Goal: Transaction & Acquisition: Purchase product/service

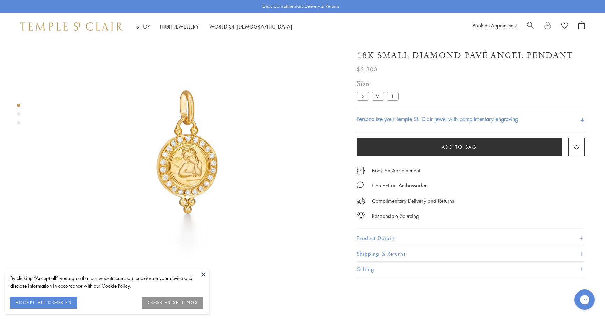
click at [161, 303] on button "COOKIES SETTINGS" at bounding box center [172, 302] width 61 height 12
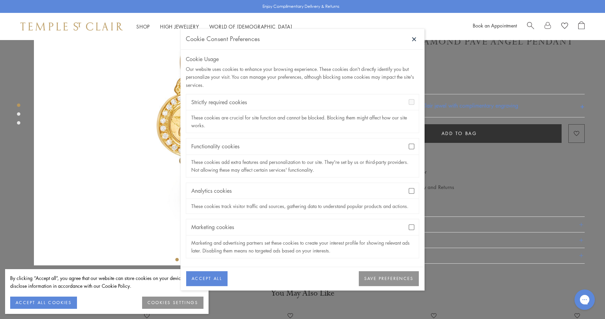
scroll to position [123, 0]
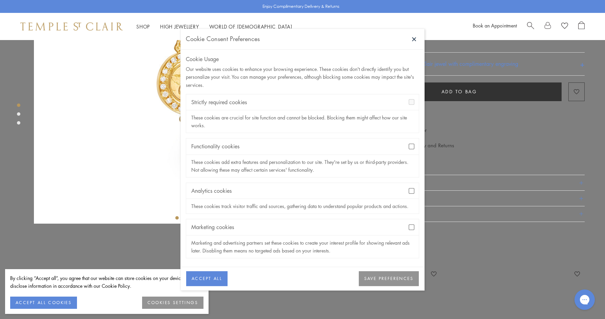
click at [374, 278] on button "SAVE PREFERENCES" at bounding box center [389, 278] width 60 height 15
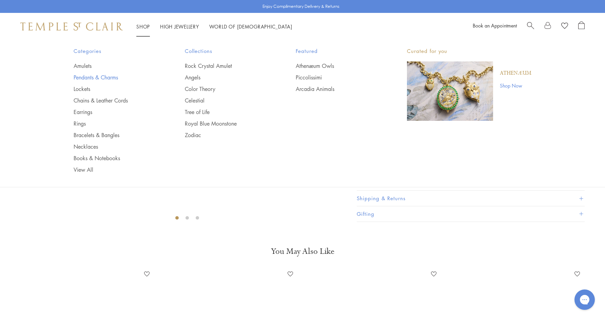
click at [97, 76] on link "Pendants & Charms" at bounding box center [116, 77] width 84 height 7
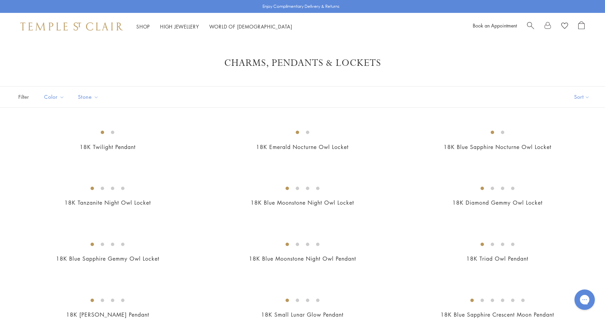
click at [529, 25] on span "Search" at bounding box center [530, 24] width 7 height 7
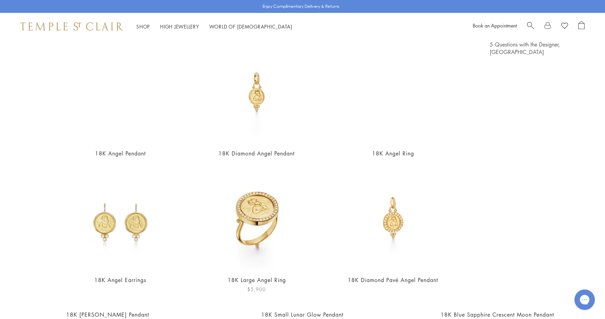
scroll to position [27, 0]
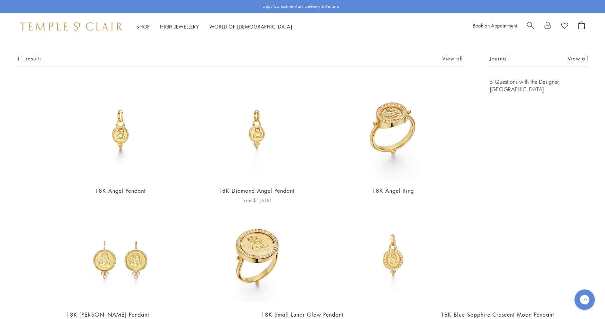
type input "*****"
click at [257, 149] on img at bounding box center [256, 129] width 102 height 102
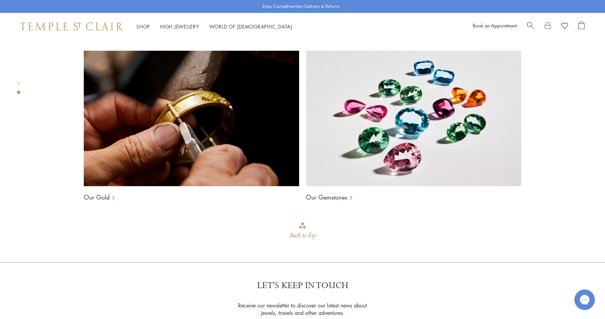
scroll to position [548, 0]
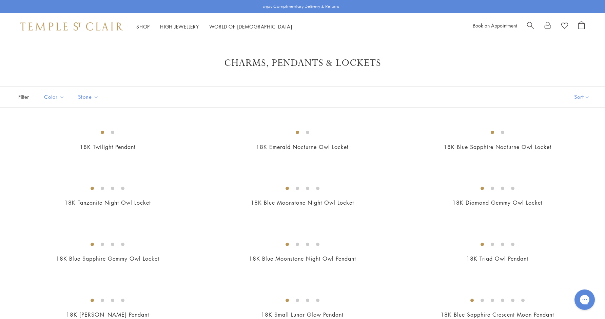
click at [529, 25] on span "Search" at bounding box center [530, 24] width 7 height 7
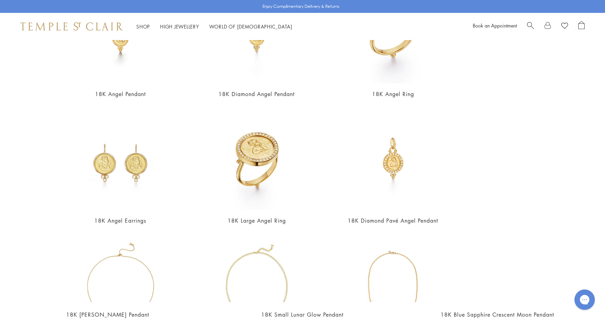
scroll to position [127, 0]
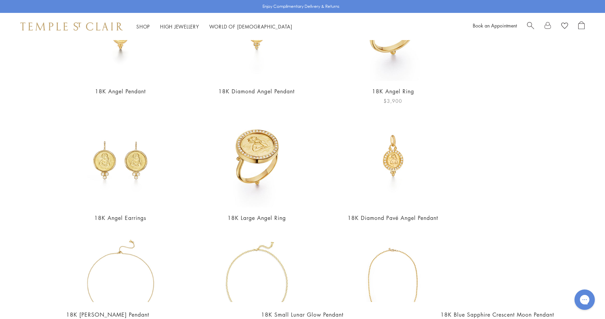
type input "*****"
click at [380, 72] on img at bounding box center [393, 30] width 102 height 102
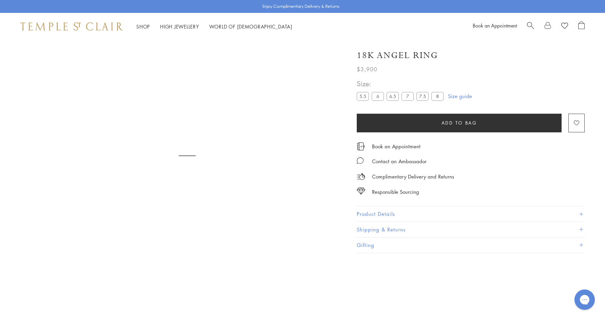
scroll to position [40, 0]
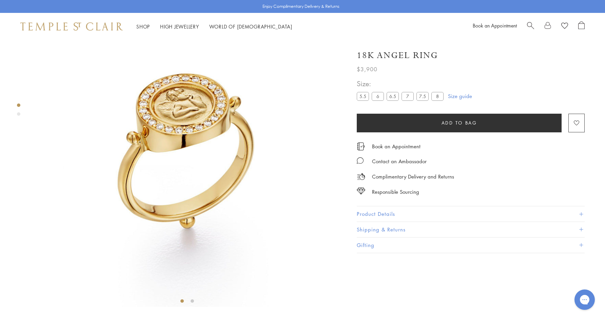
click at [18, 113] on div "Product gallery navigation" at bounding box center [18, 113] width 3 height 3
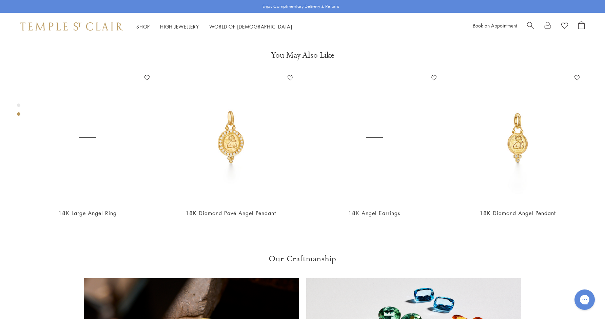
scroll to position [319, 0]
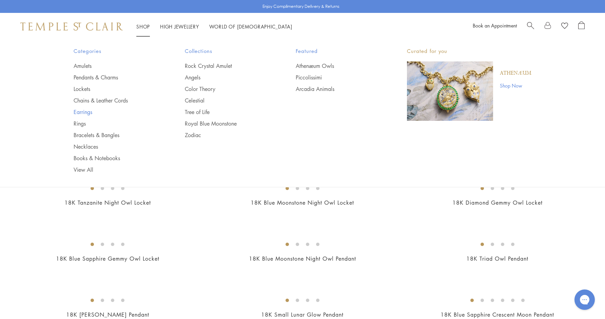
click at [86, 115] on link "Earrings" at bounding box center [116, 111] width 84 height 7
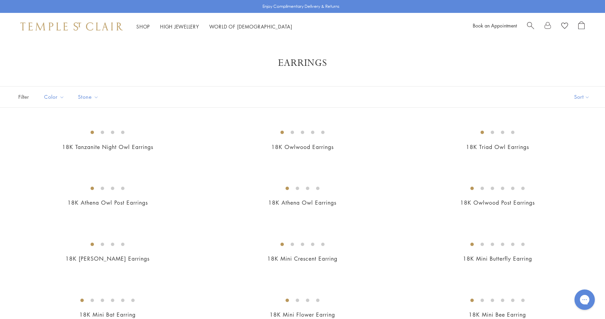
click at [527, 24] on span "Search" at bounding box center [530, 24] width 7 height 7
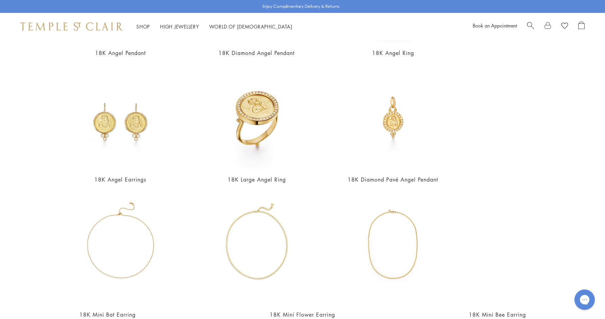
scroll to position [137, 0]
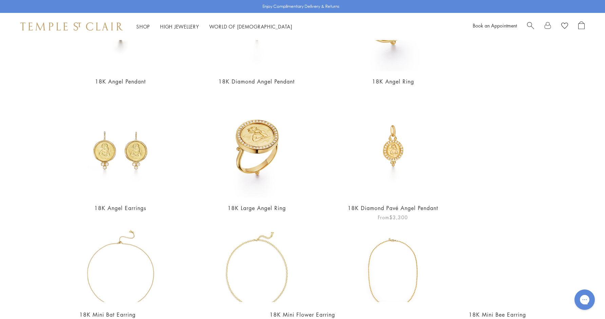
type input "*****"
click at [400, 169] on img at bounding box center [393, 146] width 102 height 102
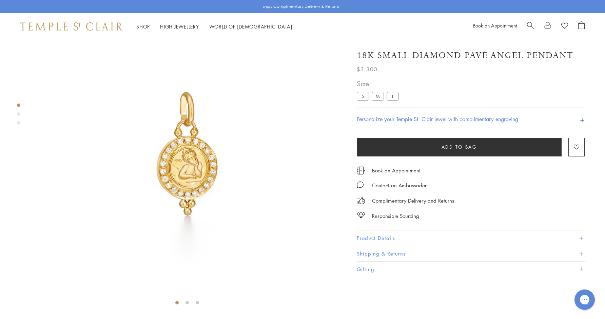
scroll to position [40, 0]
click at [382, 101] on ul "S M L" at bounding box center [379, 97] width 45 height 10
click at [381, 95] on label "M" at bounding box center [378, 96] width 12 height 8
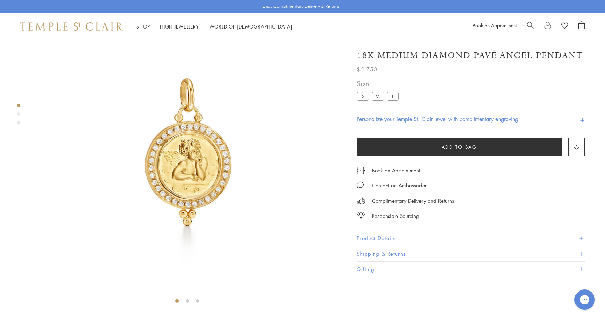
click at [399, 95] on ul "S M L" at bounding box center [379, 97] width 45 height 10
click at [394, 95] on label "L" at bounding box center [392, 96] width 12 height 8
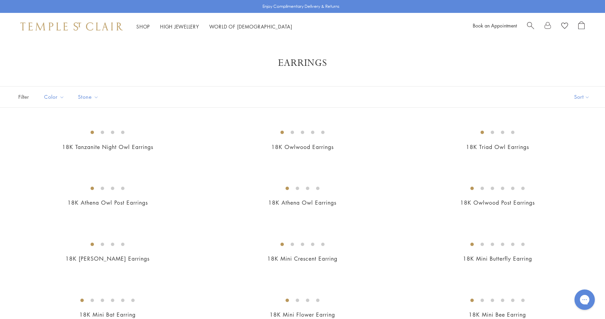
click at [533, 24] on span "Search" at bounding box center [530, 24] width 7 height 7
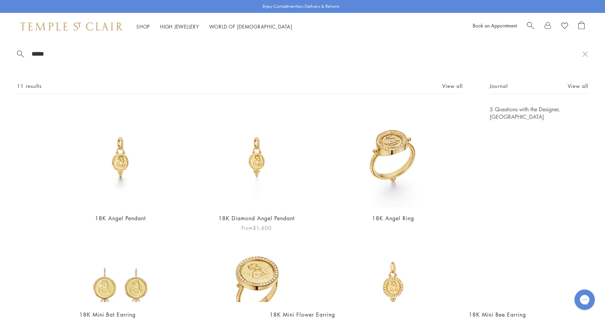
type input "*****"
click at [271, 166] on img at bounding box center [256, 156] width 102 height 102
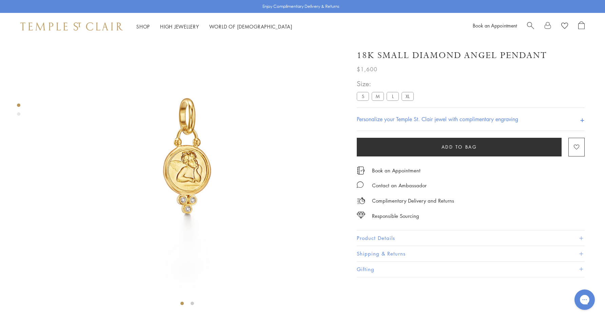
scroll to position [40, 0]
click at [407, 97] on label "XL" at bounding box center [407, 96] width 12 height 8
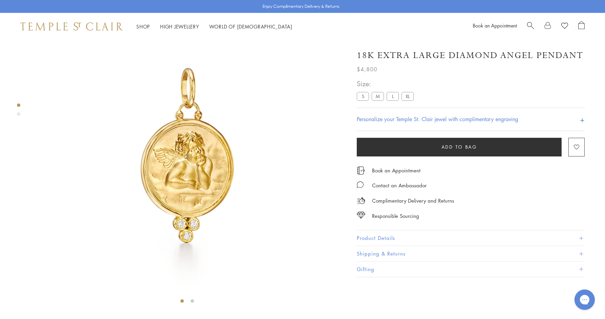
click at [391, 98] on label "L" at bounding box center [392, 96] width 12 height 8
